Goal: Task Accomplishment & Management: Complete application form

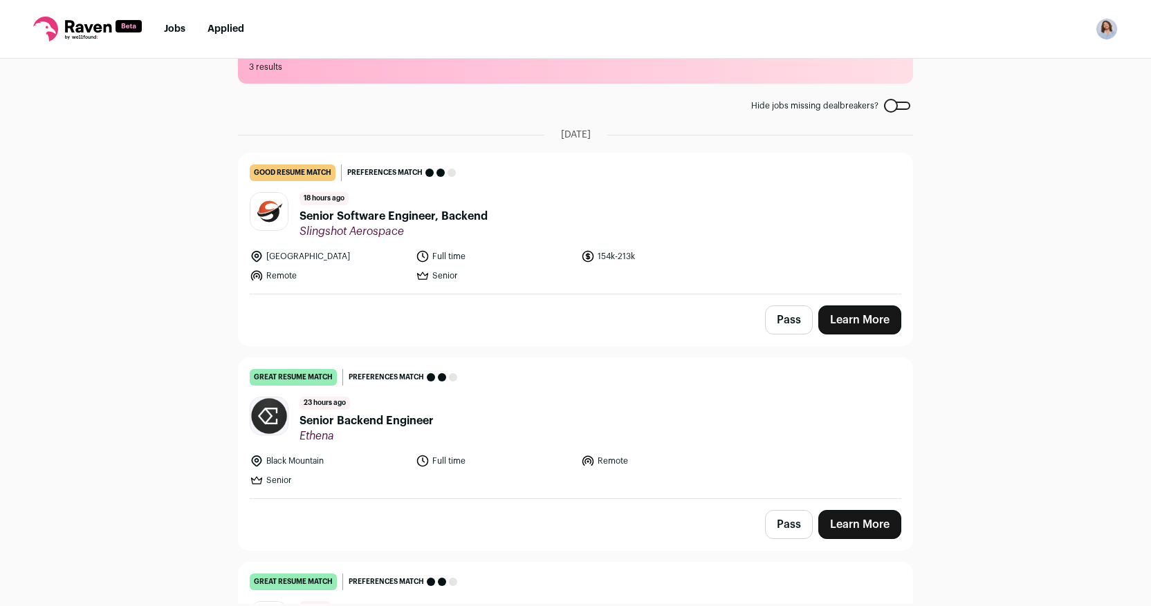
scroll to position [50, 0]
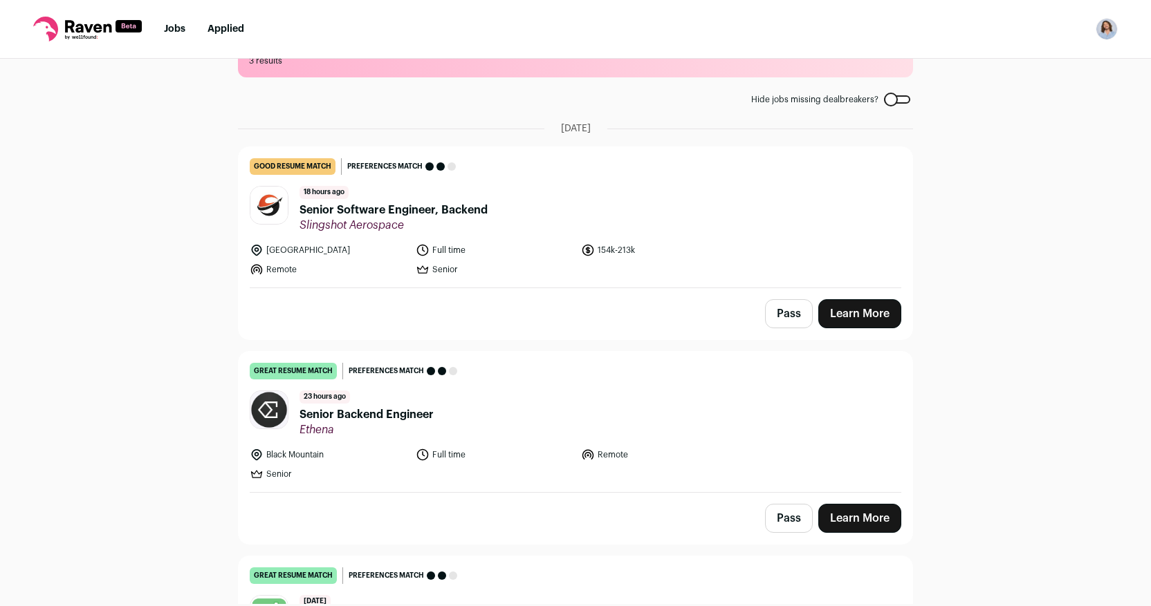
click at [450, 211] on span "Senior Software Engineer, Backend" at bounding box center [393, 210] width 188 height 17
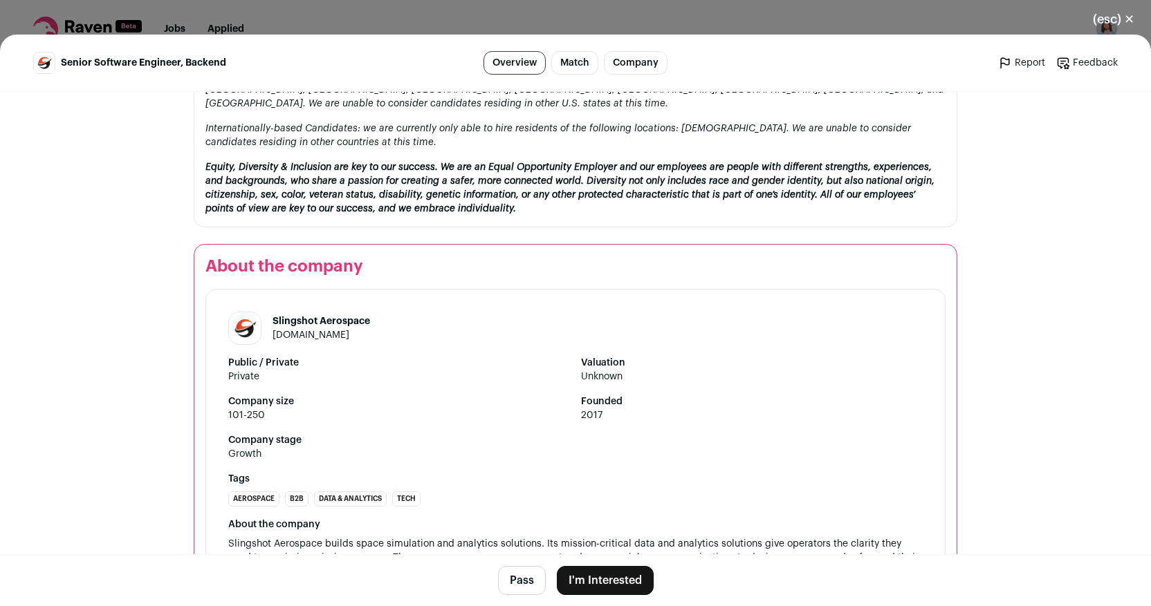
scroll to position [1617, 0]
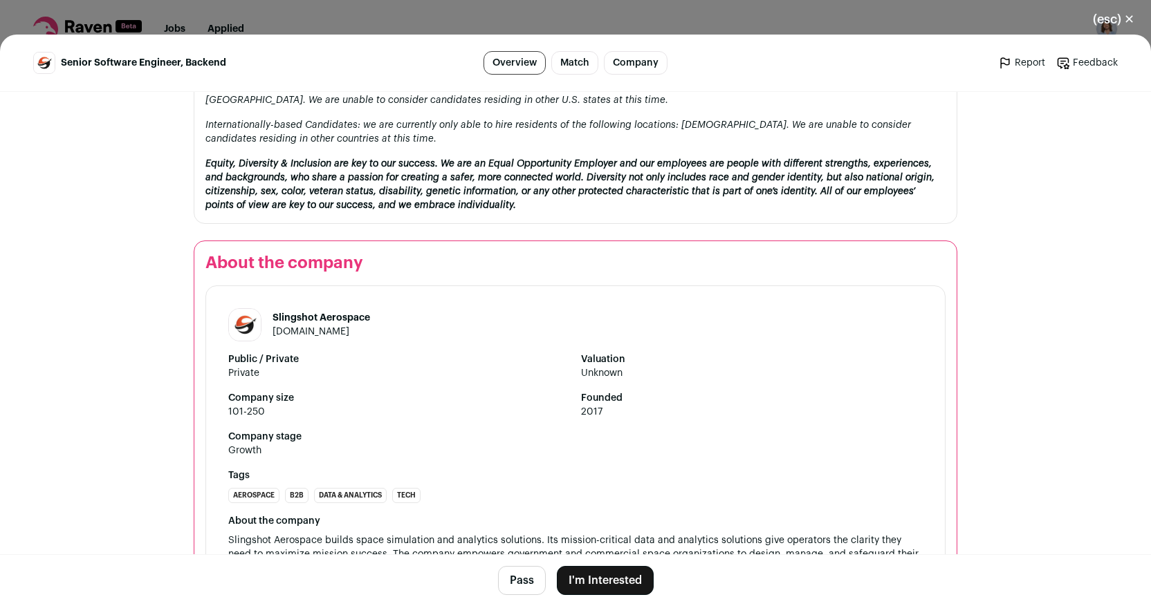
click at [304, 327] on link "slingshotaerospace.com" at bounding box center [310, 332] width 77 height 10
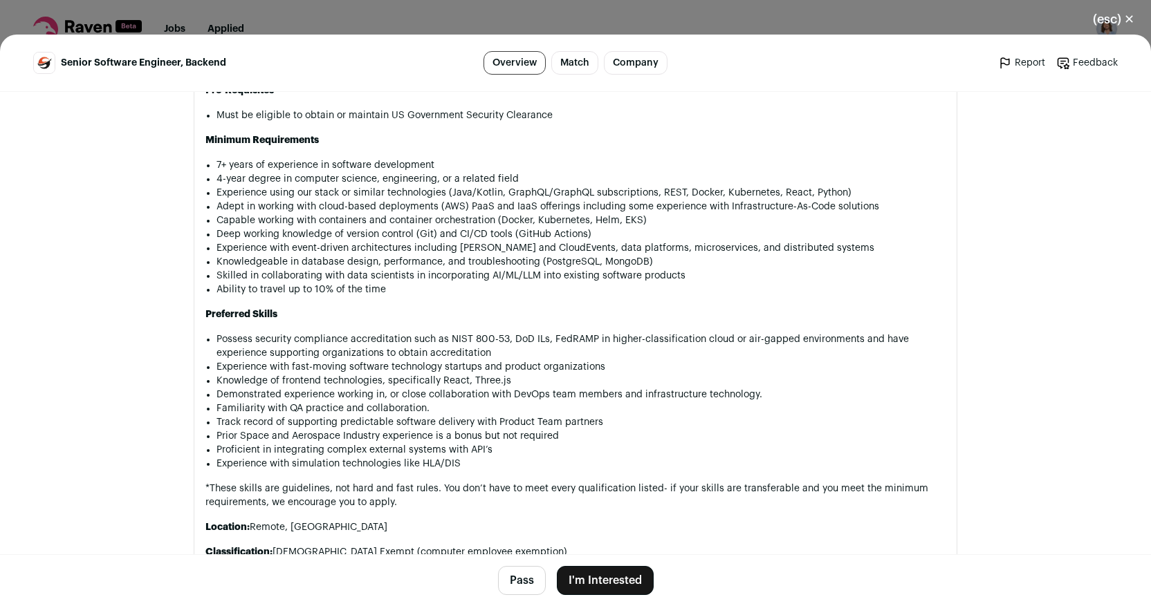
scroll to position [1041, 0]
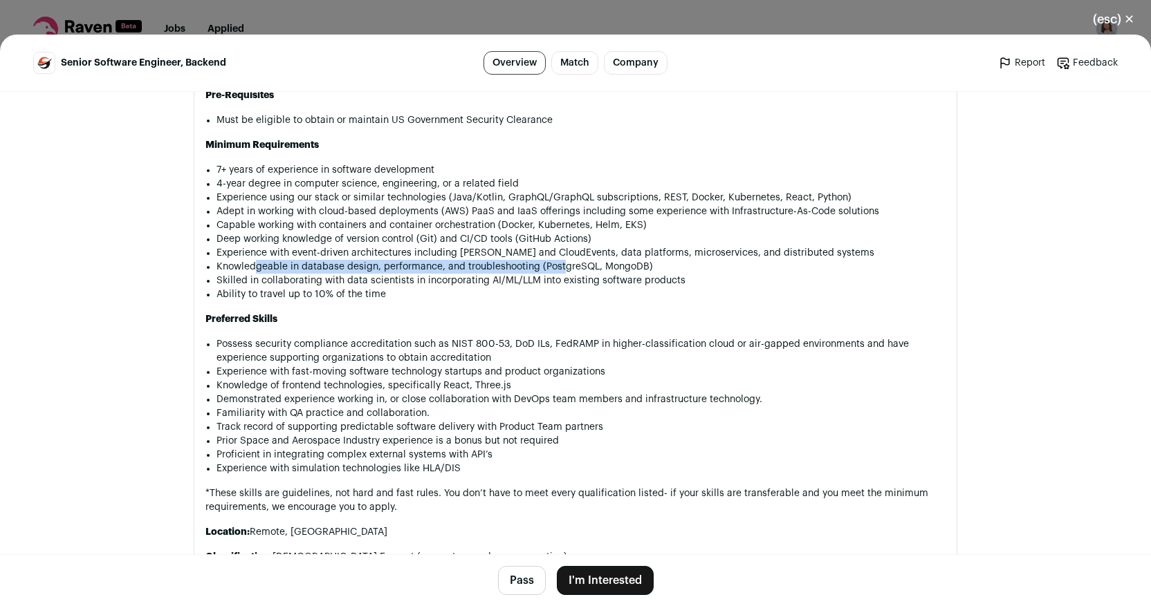
drag, startPoint x: 257, startPoint y: 266, endPoint x: 562, endPoint y: 268, distance: 304.9
click at [562, 268] on li "Knowledgeable in database design, performance, and troubleshooting (PostgreSQL,…" at bounding box center [580, 267] width 729 height 14
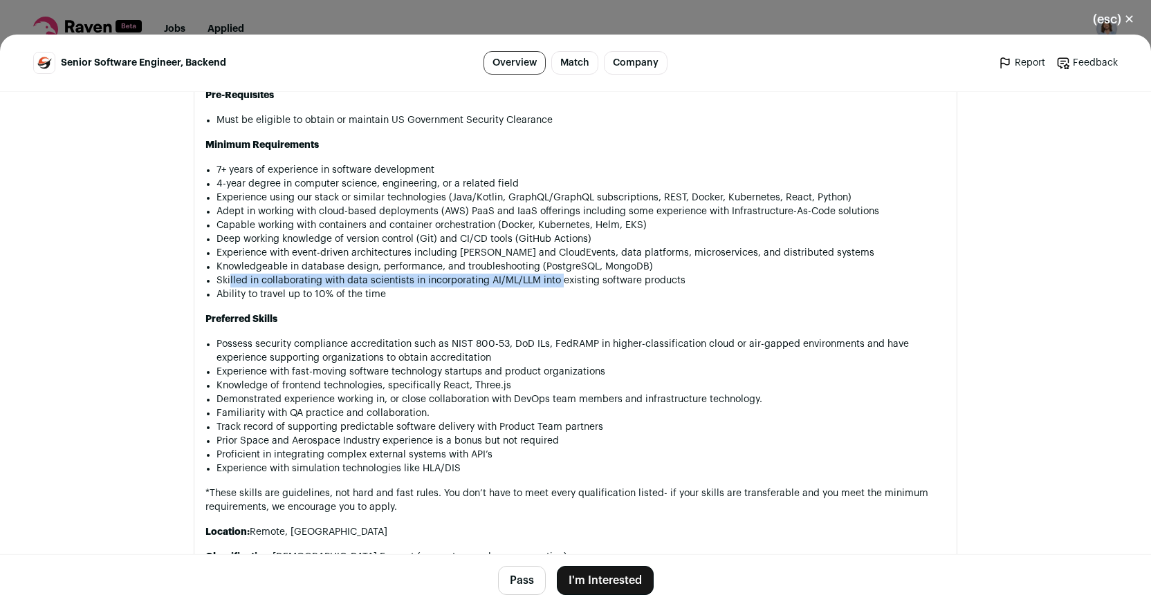
drag, startPoint x: 230, startPoint y: 284, endPoint x: 561, endPoint y: 276, distance: 331.3
click at [561, 276] on li "Skilled in collaborating with data scientists in incorporating AI/ML/LLM into e…" at bounding box center [580, 281] width 729 height 14
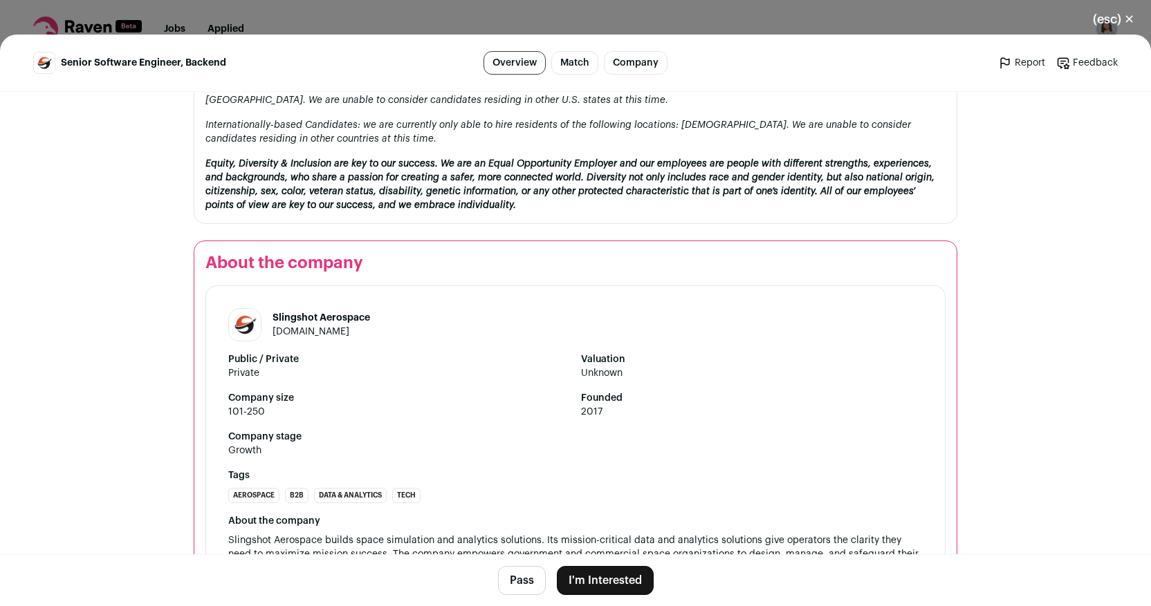
scroll to position [1635, 0]
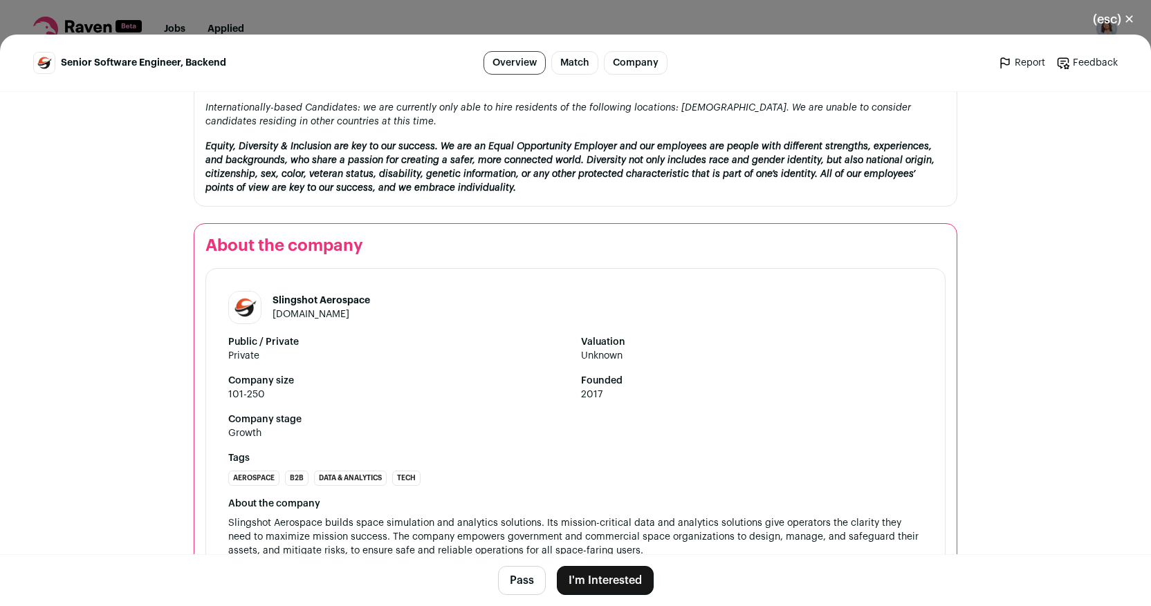
click at [578, 581] on button "I'm Interested" at bounding box center [605, 580] width 97 height 29
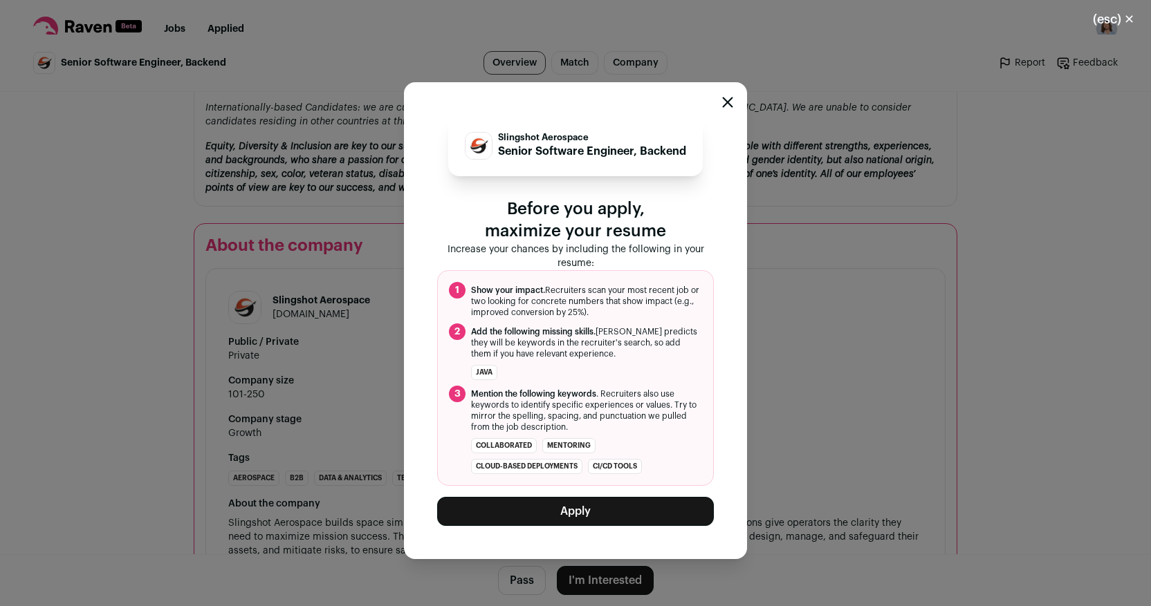
click at [588, 509] on button "Apply" at bounding box center [575, 511] width 277 height 29
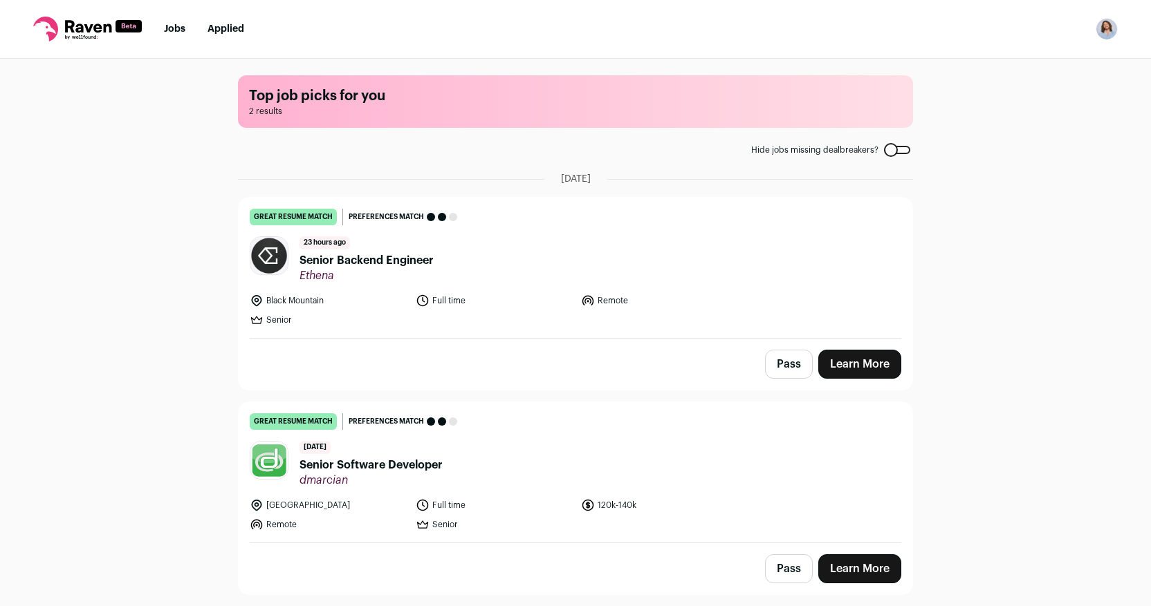
click at [170, 333] on div "Top job picks for you 2 results Hide jobs missing dealbreakers? September 3rd, …" at bounding box center [575, 332] width 1151 height 546
click at [841, 373] on link "Learn More" at bounding box center [859, 364] width 83 height 29
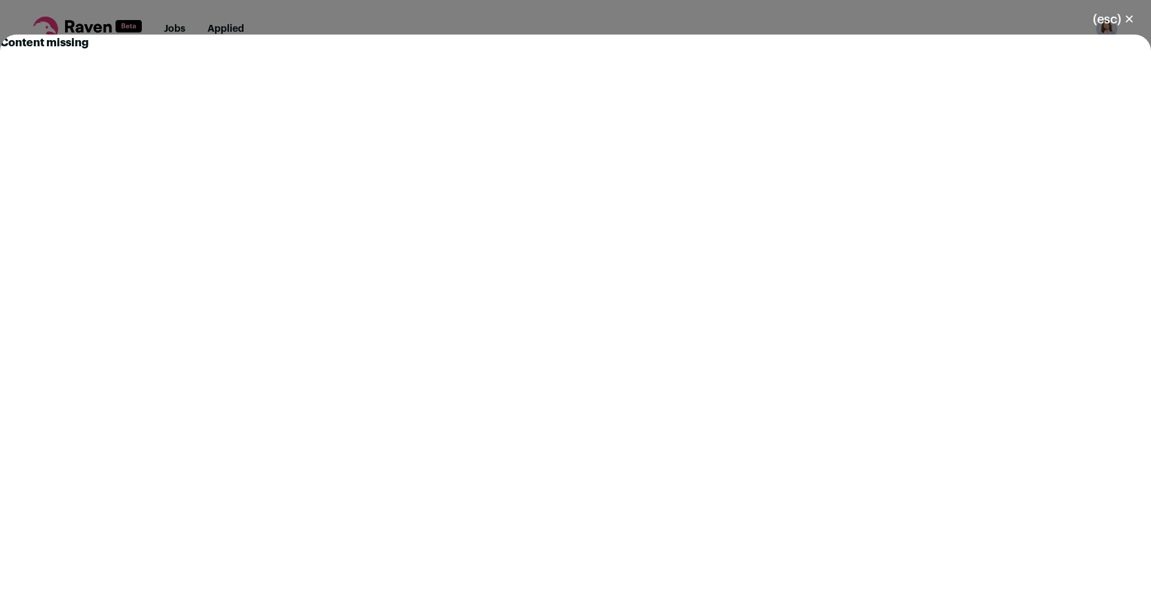
click at [1126, 6] on button "(esc) ✕" at bounding box center [1113, 19] width 75 height 30
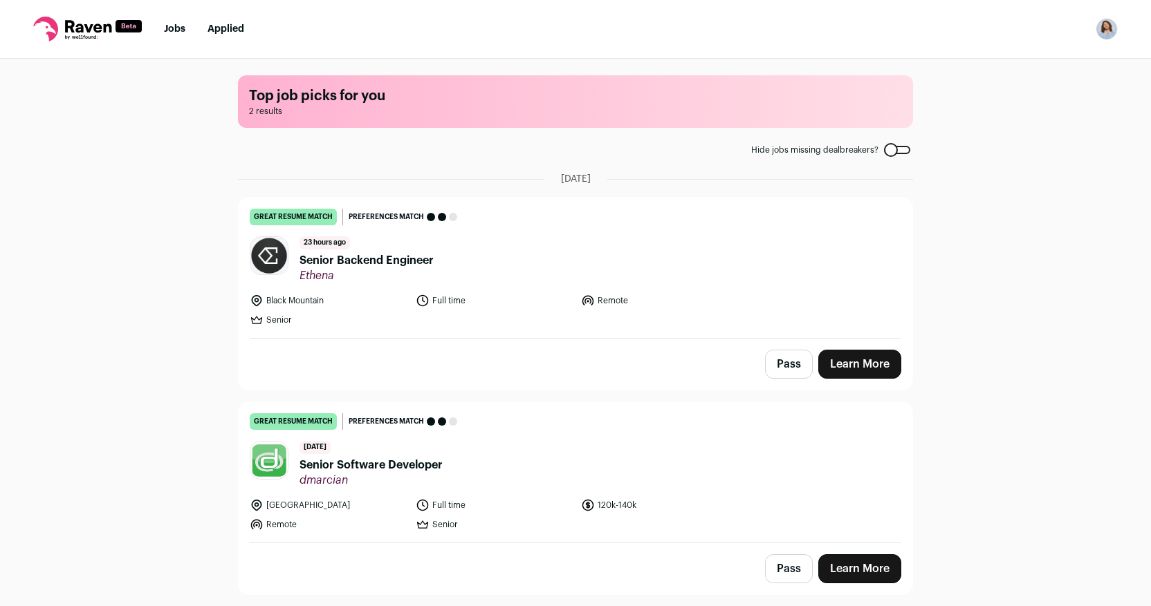
click at [795, 363] on button "Pass" at bounding box center [789, 364] width 48 height 29
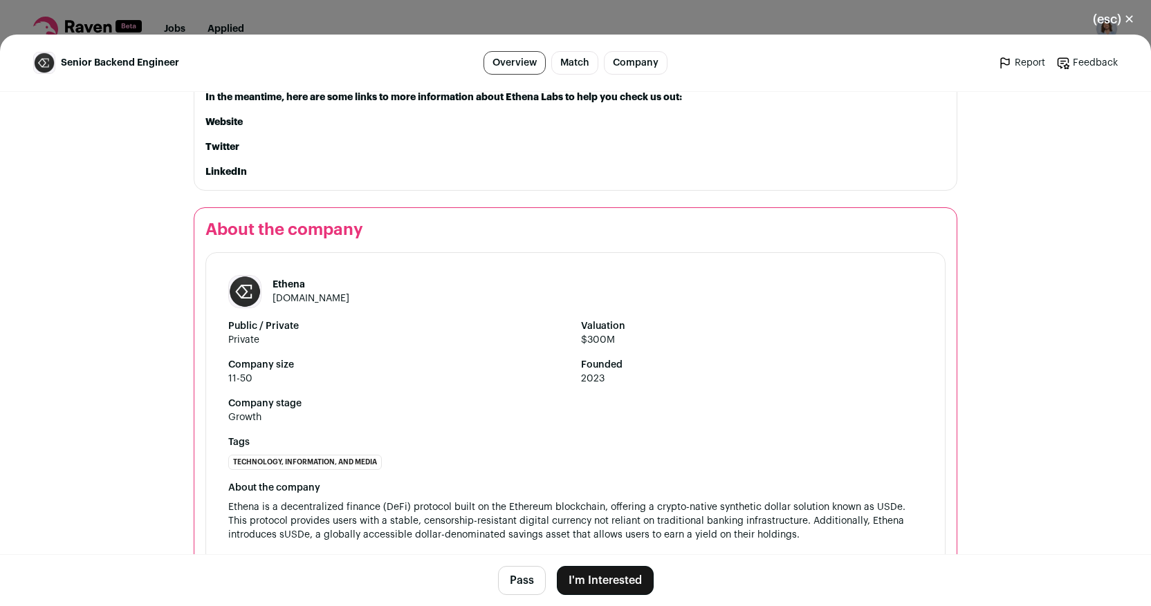
scroll to position [1770, 0]
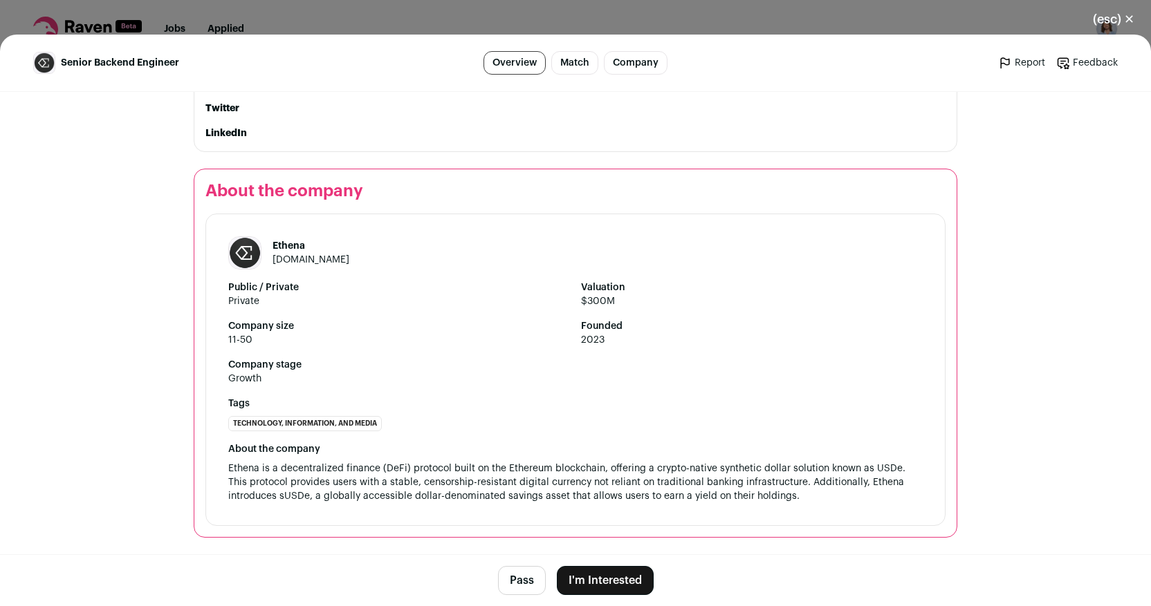
click at [623, 577] on button "I'm Interested" at bounding box center [605, 580] width 97 height 29
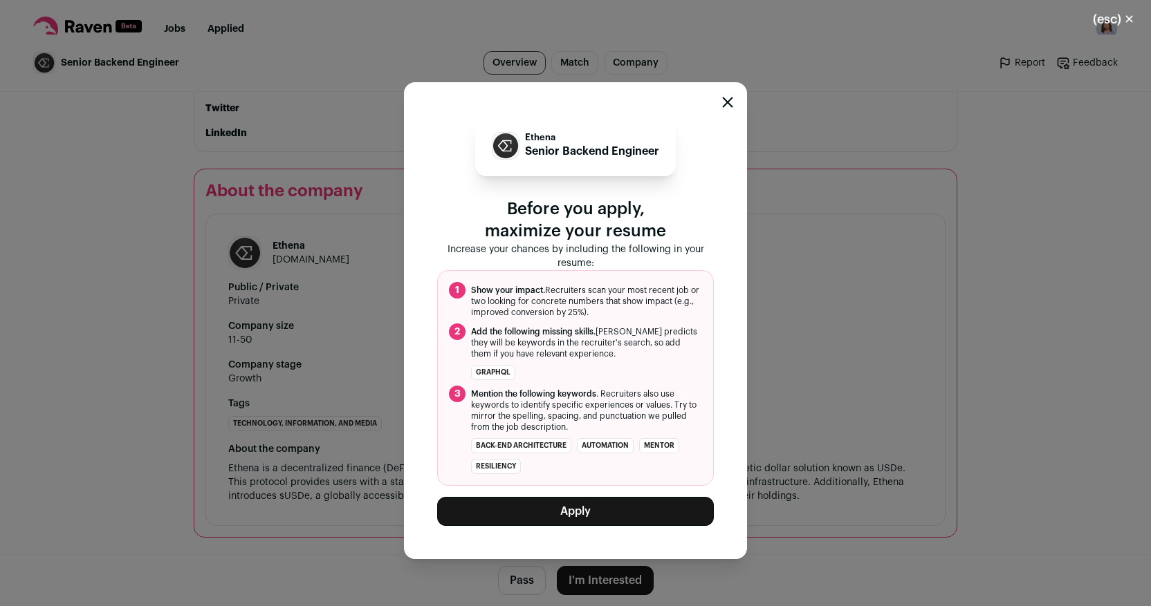
click at [541, 519] on button "Apply" at bounding box center [575, 511] width 277 height 29
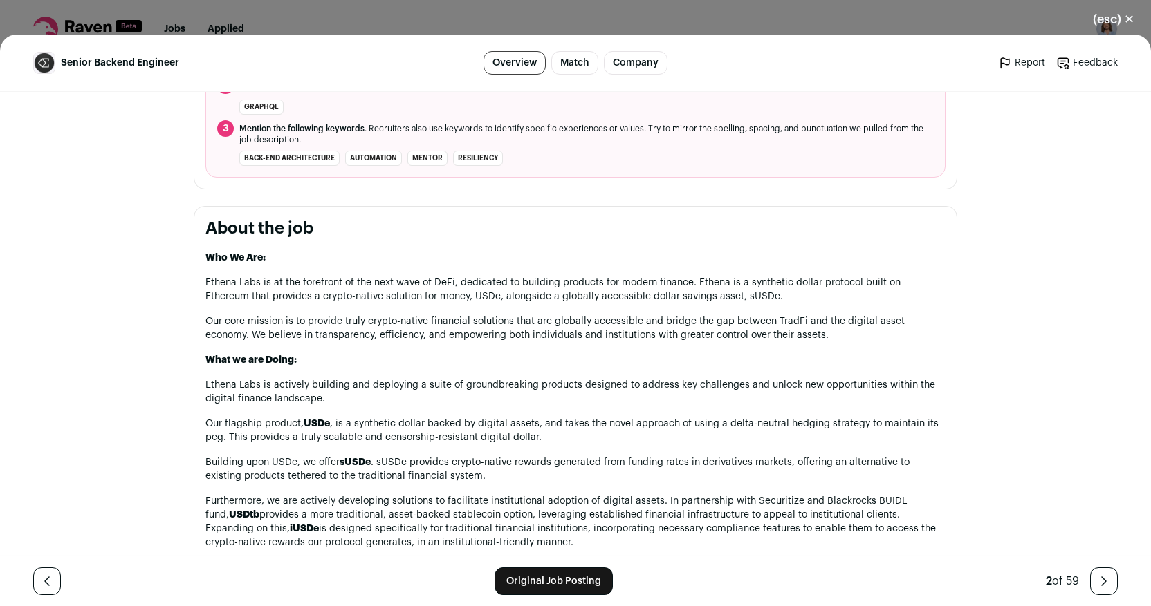
scroll to position [484, 0]
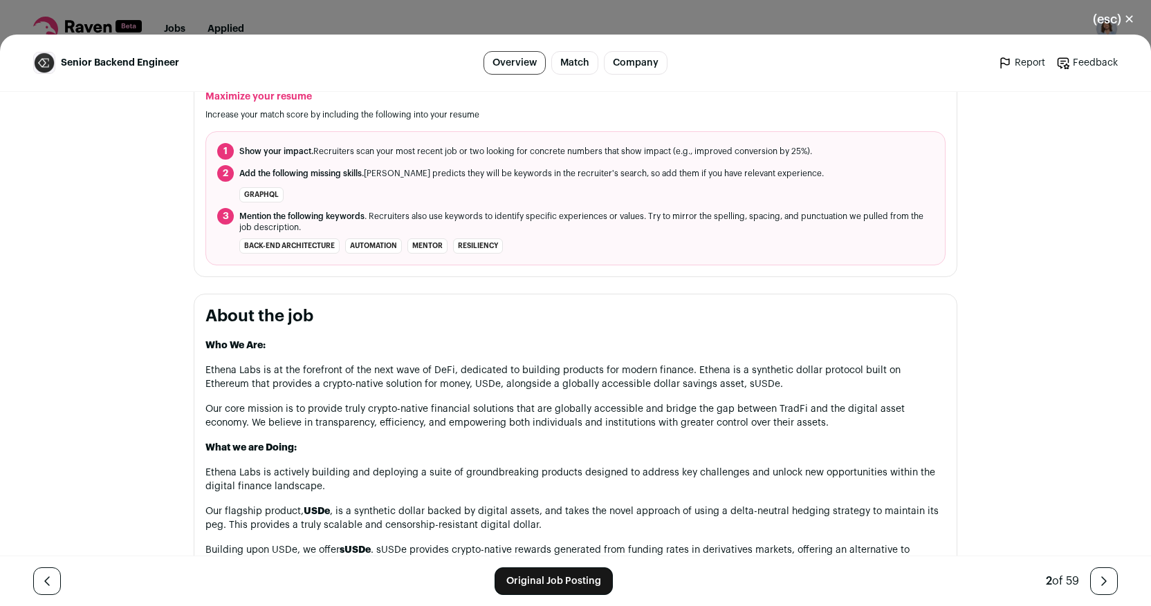
click at [525, 580] on link "Original Job Posting" at bounding box center [553, 582] width 118 height 28
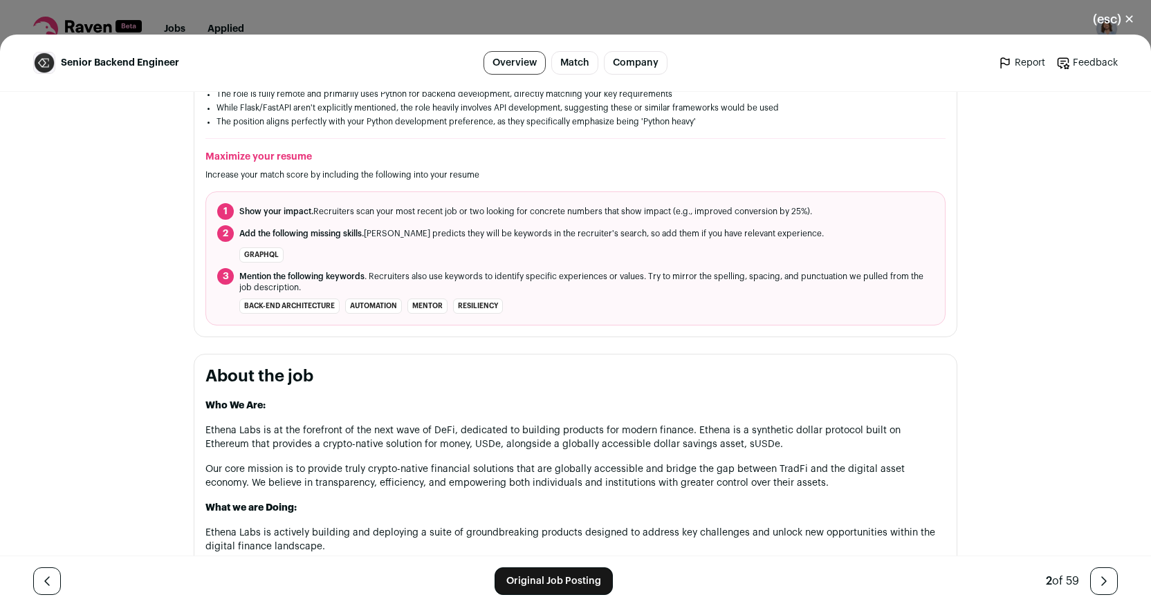
scroll to position [0, 0]
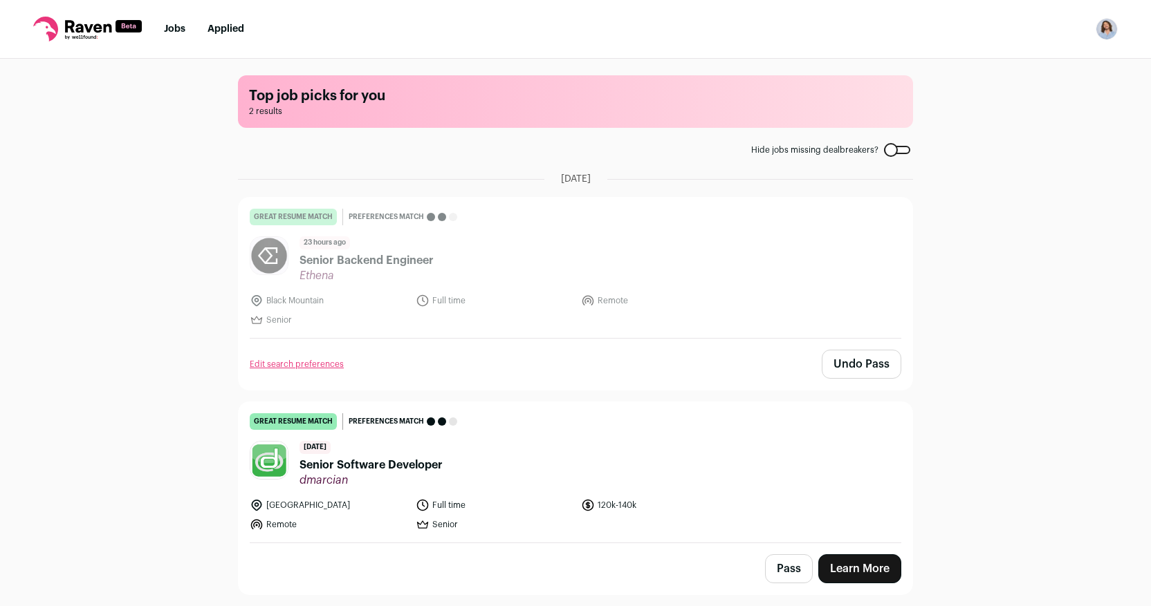
click at [853, 566] on link "Learn More" at bounding box center [859, 569] width 83 height 29
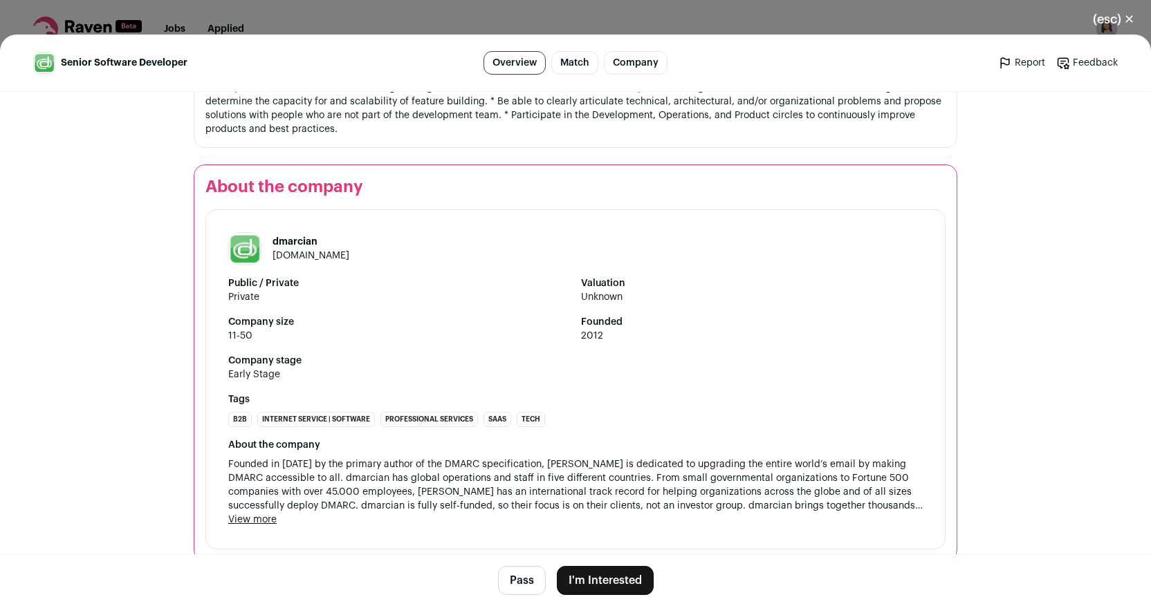
scroll to position [987, 0]
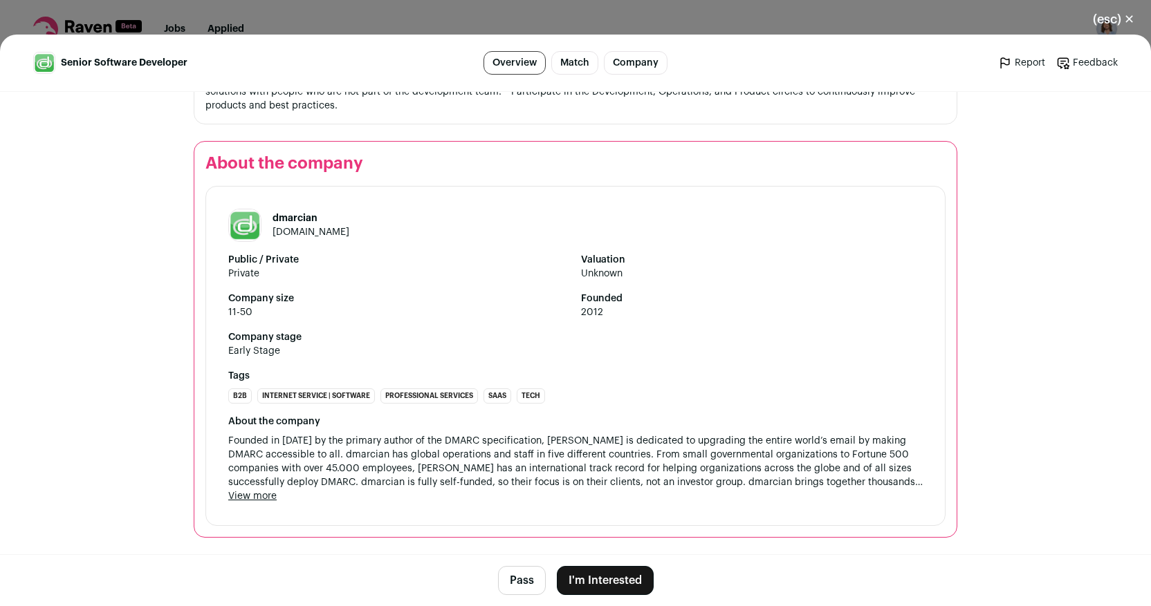
click at [284, 233] on link "dmarcian.com" at bounding box center [310, 232] width 77 height 10
click at [571, 586] on button "I'm Interested" at bounding box center [605, 580] width 97 height 29
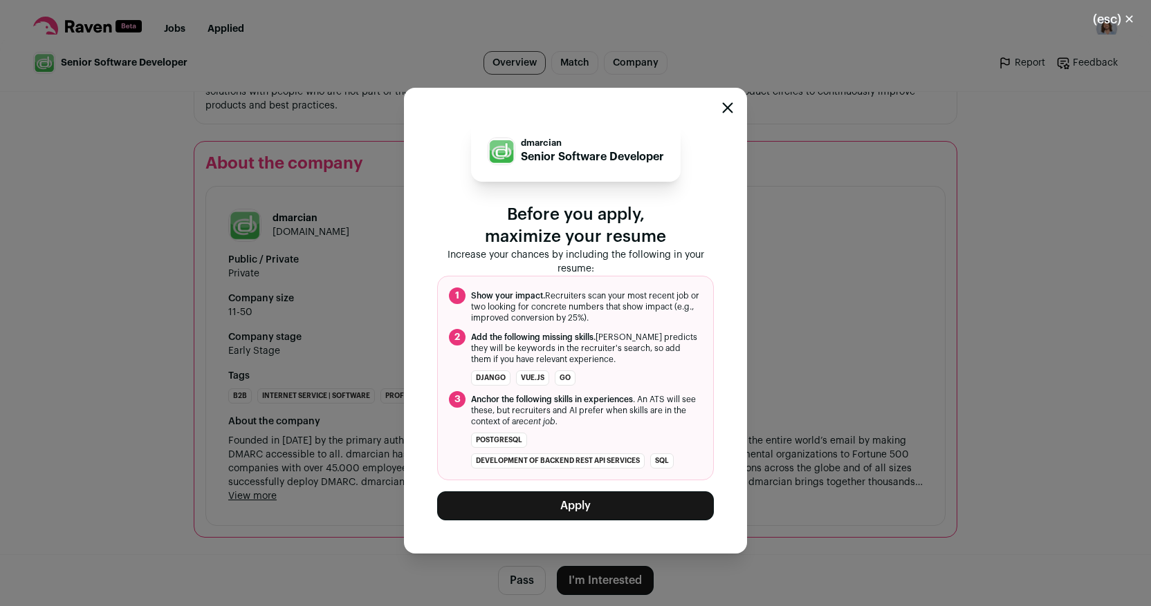
click at [559, 517] on button "Apply" at bounding box center [575, 506] width 277 height 29
